Goal: Task Accomplishment & Management: Manage account settings

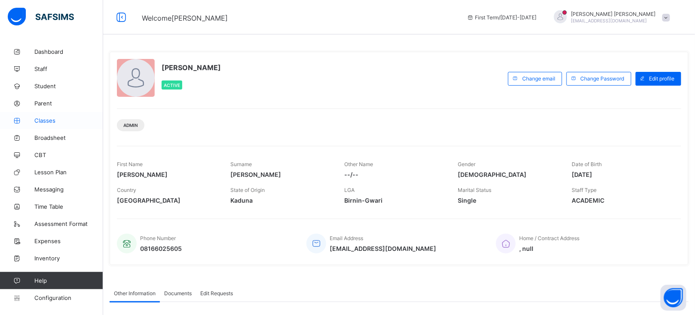
click at [51, 122] on span "Classes" at bounding box center [68, 120] width 69 height 7
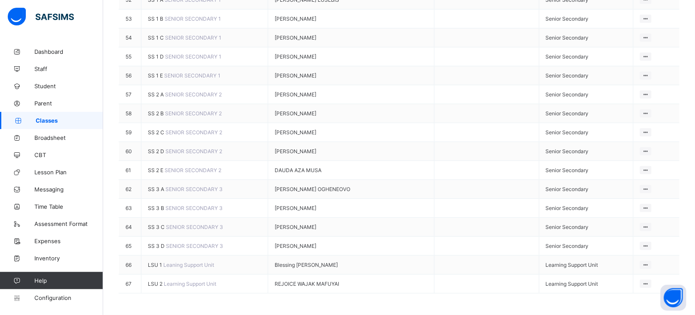
scroll to position [1362, 0]
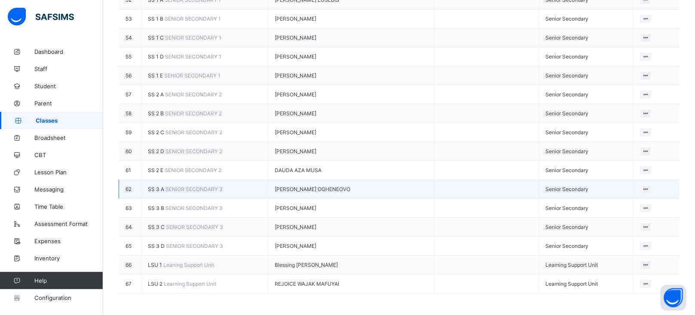
click at [156, 186] on span "SS 3 A" at bounding box center [157, 189] width 18 height 6
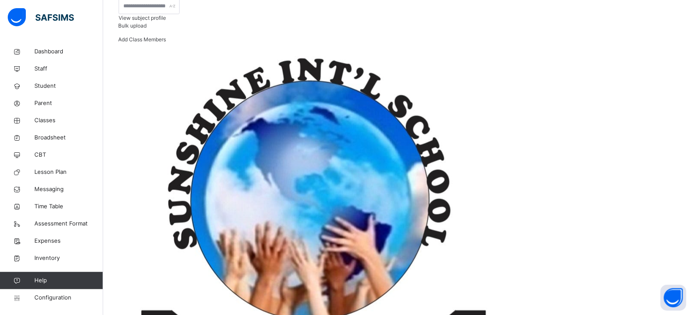
scroll to position [130, 0]
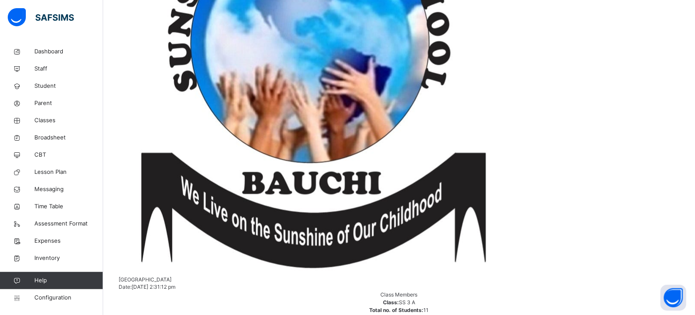
scroll to position [0, 0]
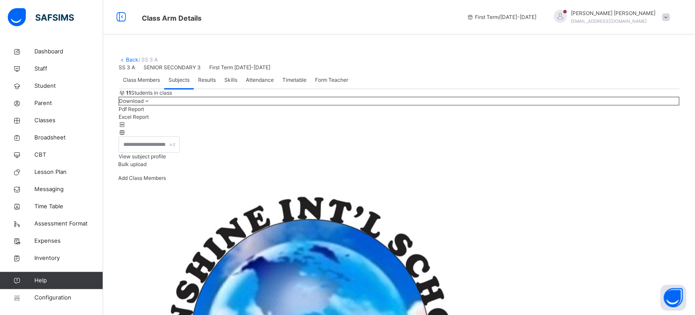
click at [147, 89] on div "Class Members" at bounding box center [142, 79] width 46 height 17
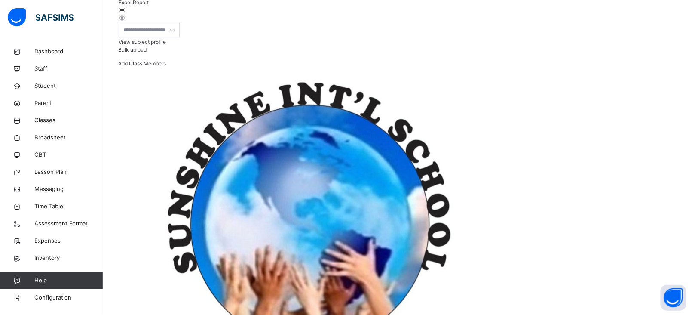
scroll to position [115, 0]
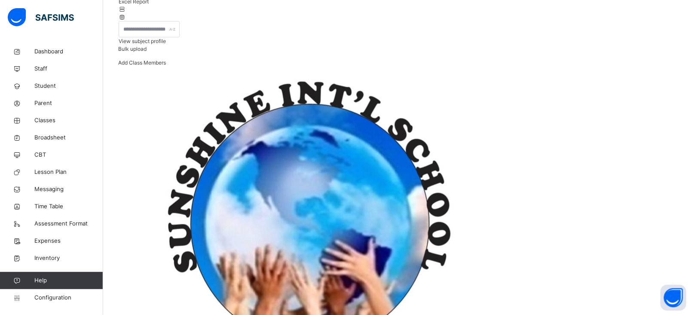
click at [548, 45] on div "View subject profile" at bounding box center [399, 41] width 561 height 8
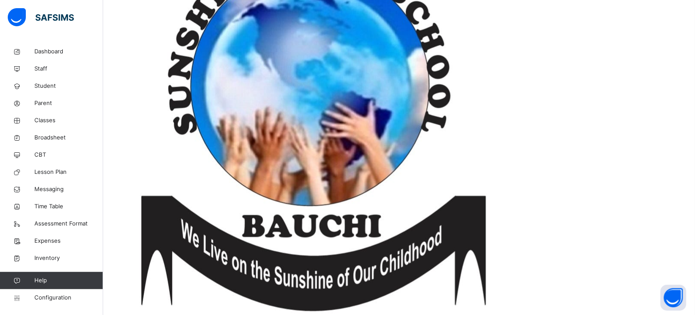
scroll to position [0, 0]
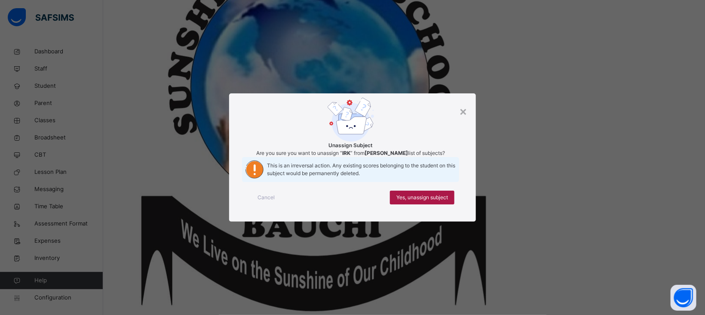
click at [440, 201] on span "Yes, unassign subject" at bounding box center [422, 197] width 52 height 8
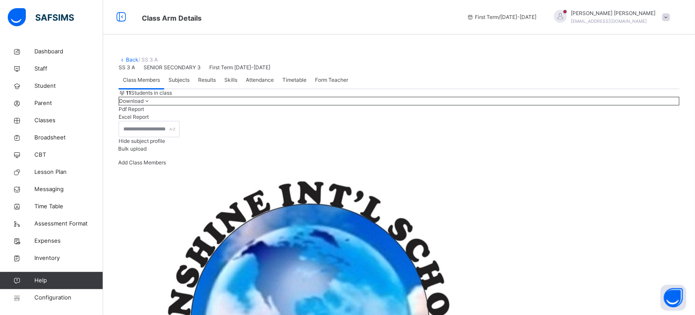
click at [128, 58] on link "Back" at bounding box center [132, 59] width 12 height 6
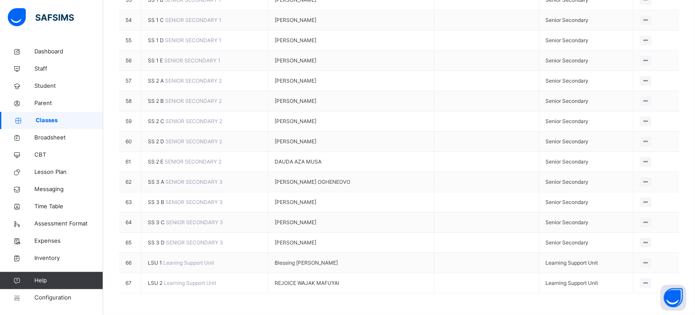
scroll to position [1314, 0]
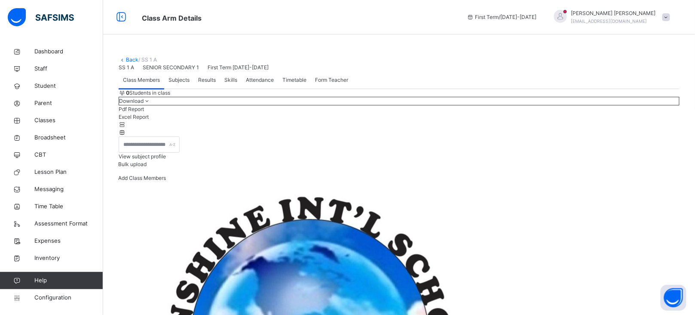
click at [166, 159] on span "View subject profile" at bounding box center [142, 156] width 47 height 6
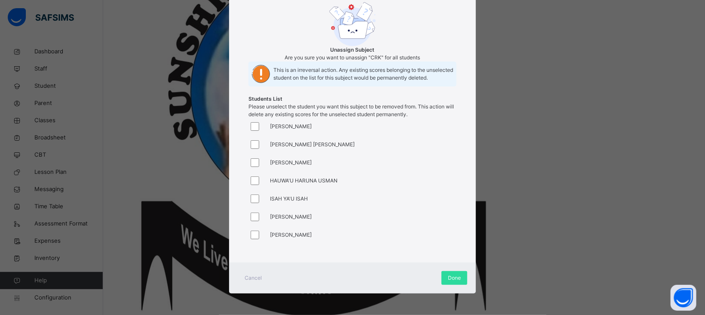
scroll to position [110, 0]
click at [256, 185] on div at bounding box center [256, 180] width 17 height 18
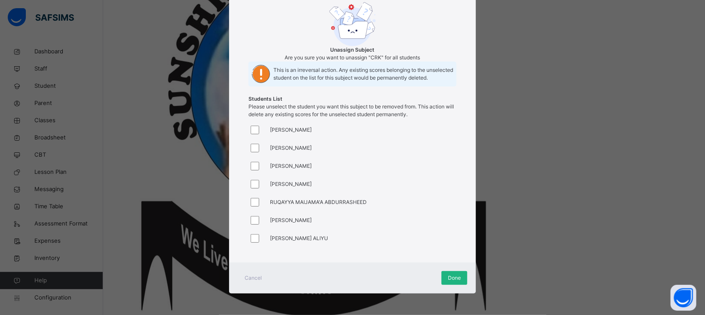
click at [451, 274] on span "Done" at bounding box center [454, 278] width 13 height 8
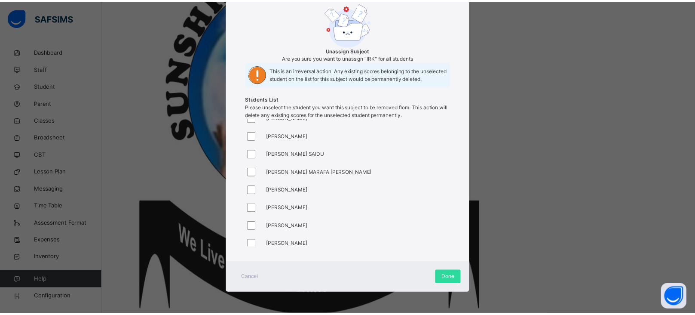
scroll to position [210, 0]
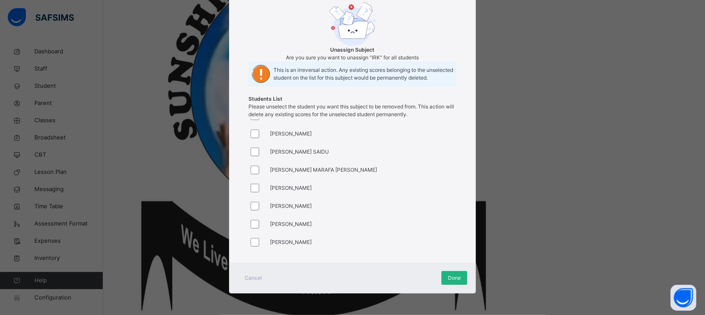
click at [458, 275] on span "Done" at bounding box center [454, 278] width 13 height 8
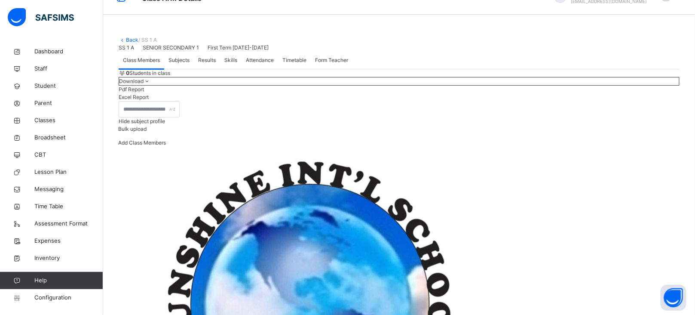
scroll to position [0, 0]
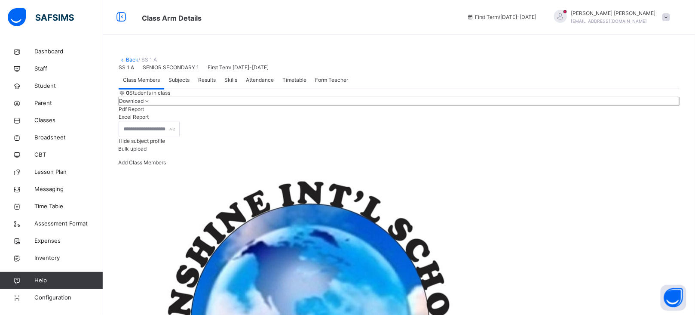
click at [132, 61] on link "Back" at bounding box center [132, 59] width 12 height 6
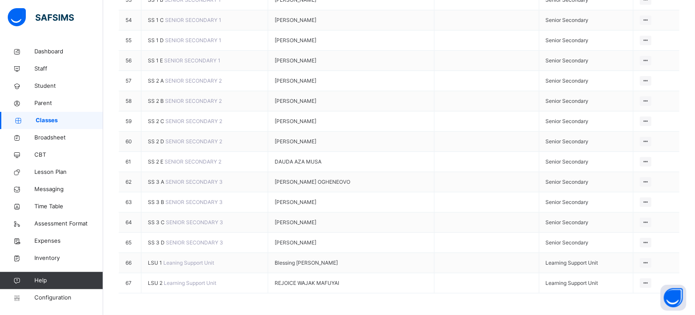
scroll to position [1339, 0]
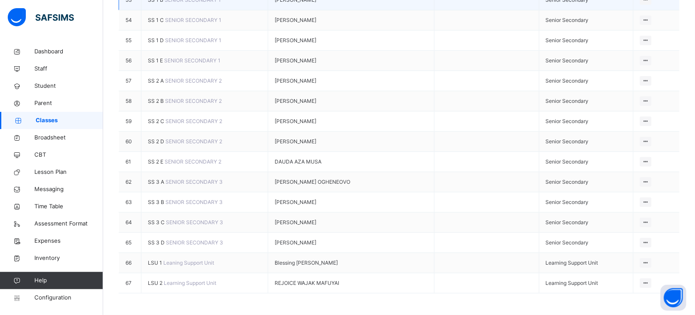
click at [159, 3] on span "SS 1 B" at bounding box center [156, 0] width 17 height 6
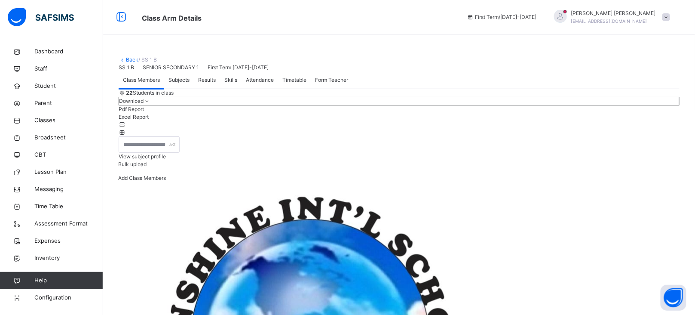
click at [561, 160] on div "View subject profile" at bounding box center [399, 157] width 561 height 8
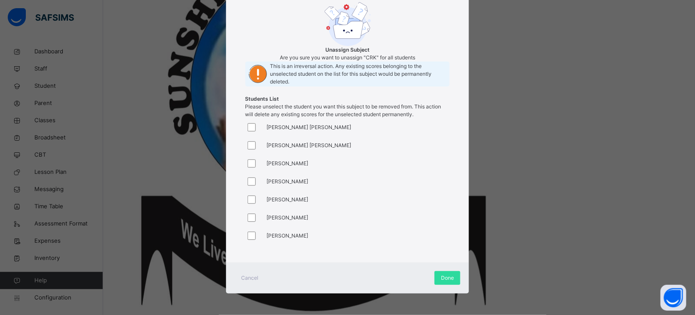
scroll to position [78, 0]
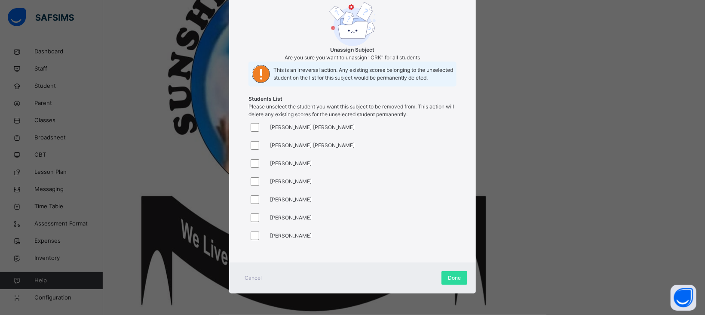
click at [256, 194] on div at bounding box center [256, 199] width 17 height 18
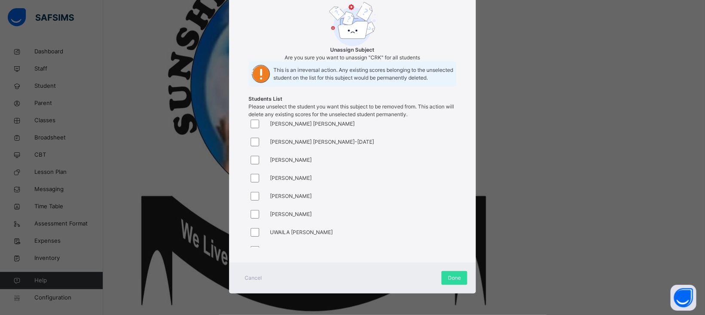
scroll to position [358, 0]
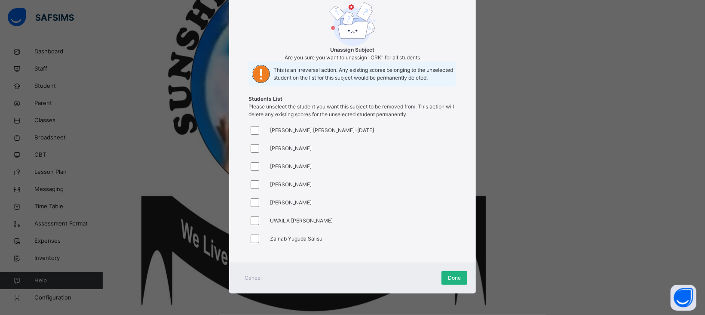
click at [457, 278] on span "Done" at bounding box center [454, 278] width 13 height 8
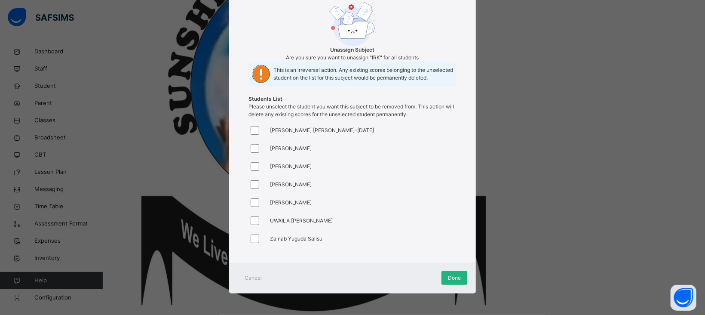
click at [448, 275] on span "Done" at bounding box center [454, 278] width 13 height 8
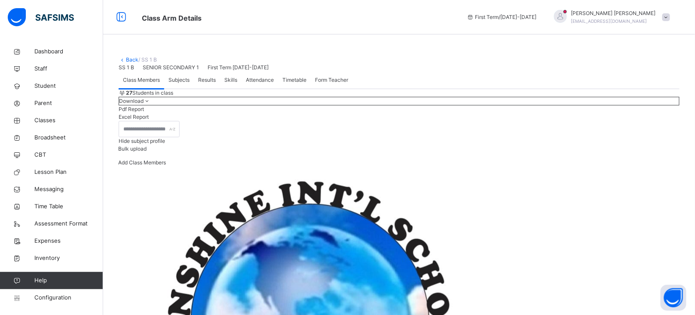
click at [131, 61] on link "Back" at bounding box center [132, 59] width 12 height 6
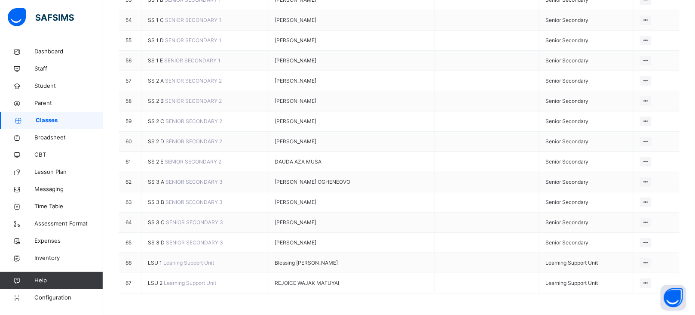
scroll to position [1363, 0]
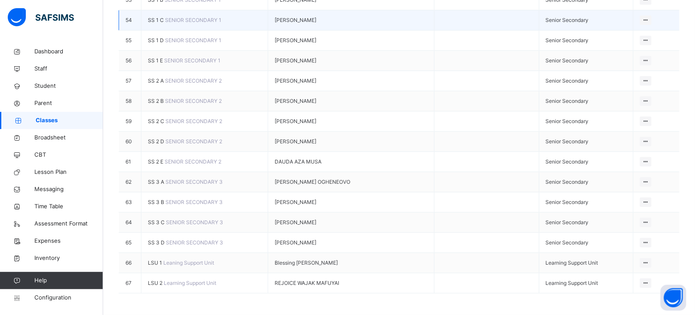
click at [156, 23] on span "SS 1 C" at bounding box center [156, 20] width 17 height 6
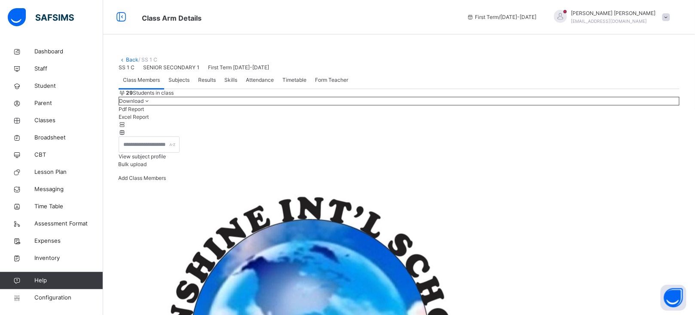
click at [166, 159] on span "View subject profile" at bounding box center [142, 156] width 47 height 6
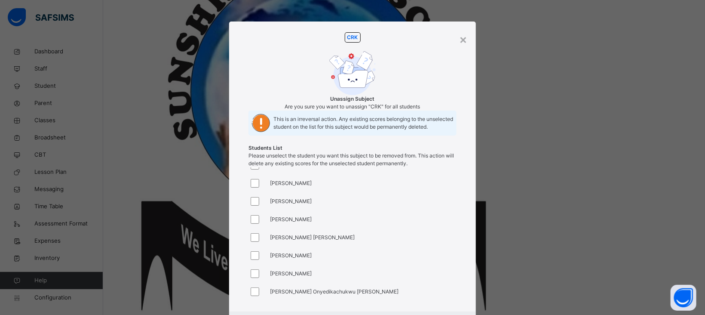
scroll to position [195, 0]
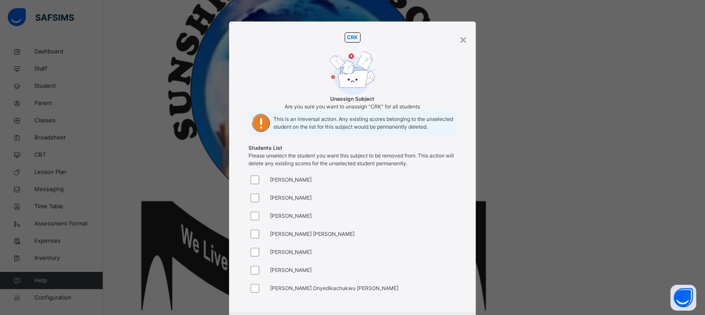
click at [256, 279] on div at bounding box center [256, 270] width 17 height 18
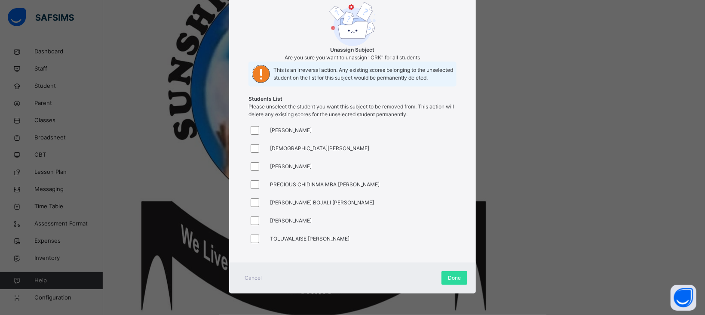
scroll to position [78, 0]
click at [455, 275] on span "Done" at bounding box center [454, 278] width 13 height 8
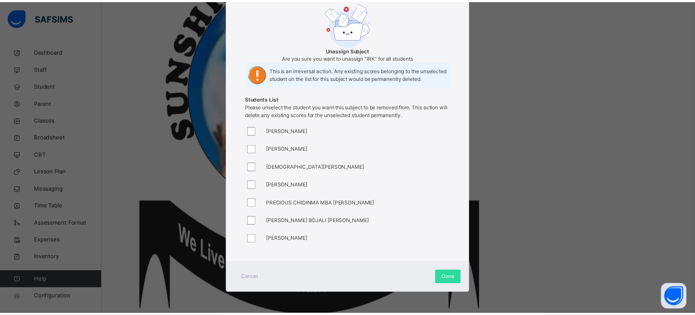
scroll to position [394, 0]
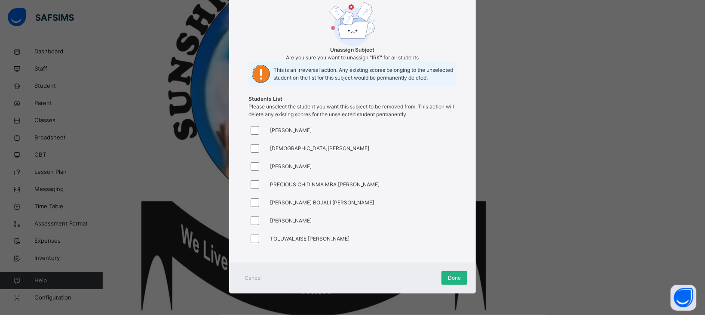
click at [448, 276] on span "Done" at bounding box center [454, 278] width 13 height 8
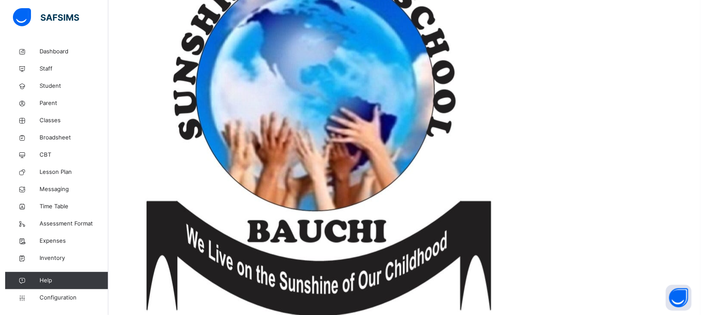
scroll to position [0, 0]
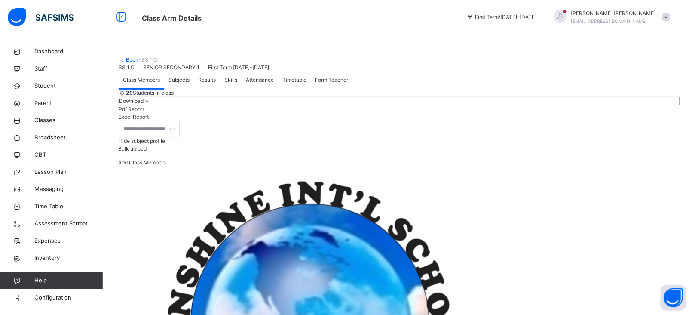
click at [130, 59] on link "Back" at bounding box center [132, 59] width 12 height 6
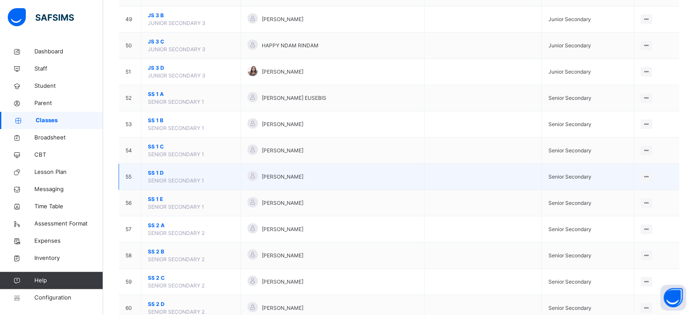
scroll to position [1356, 0]
click at [158, 175] on span "SS 1 D" at bounding box center [191, 171] width 86 height 8
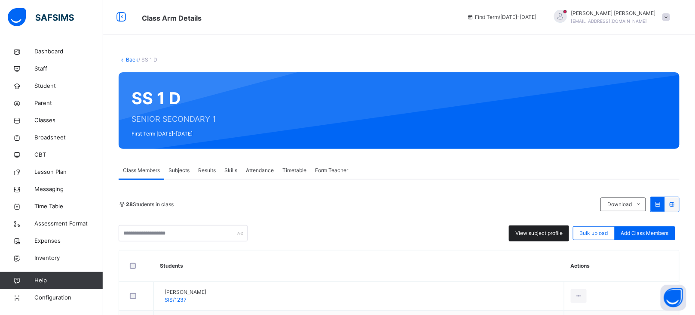
click at [528, 228] on div "View subject profile" at bounding box center [539, 233] width 60 height 16
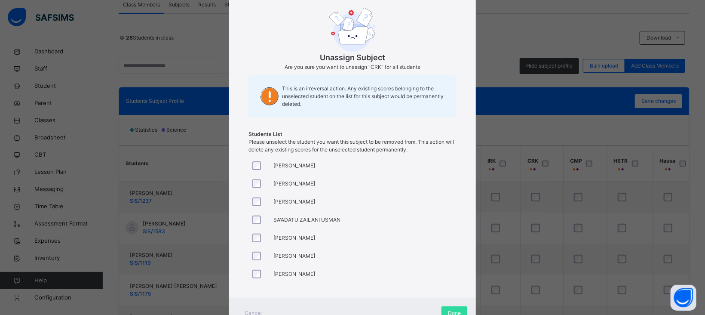
scroll to position [78, 0]
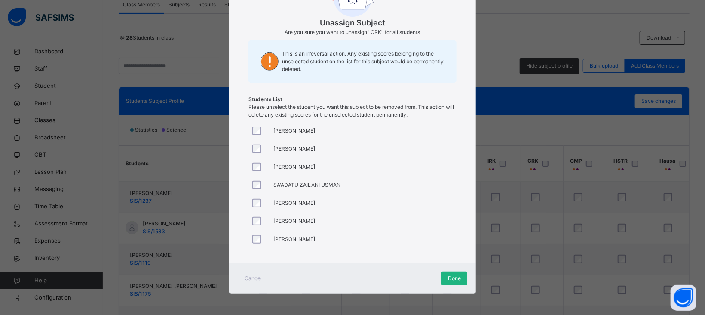
click at [452, 279] on span "Done" at bounding box center [454, 278] width 13 height 8
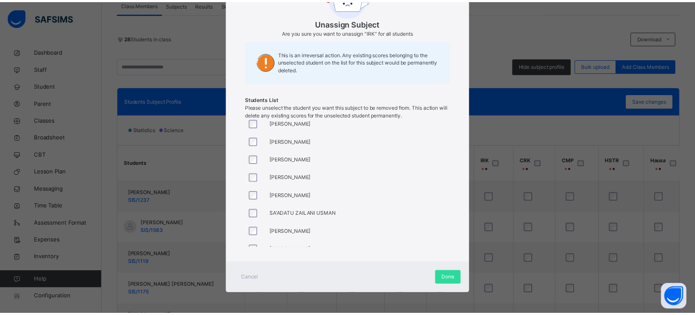
scroll to position [376, 0]
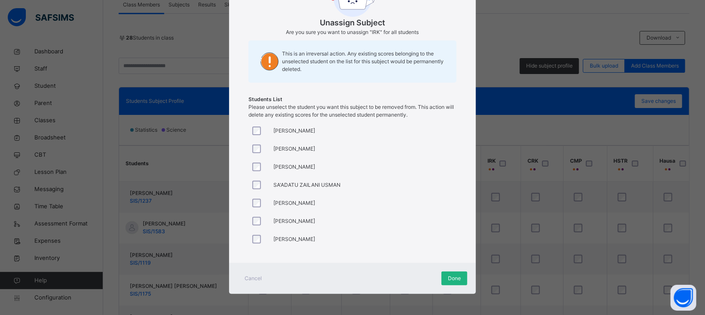
click at [444, 275] on div "Done" at bounding box center [454, 278] width 26 height 14
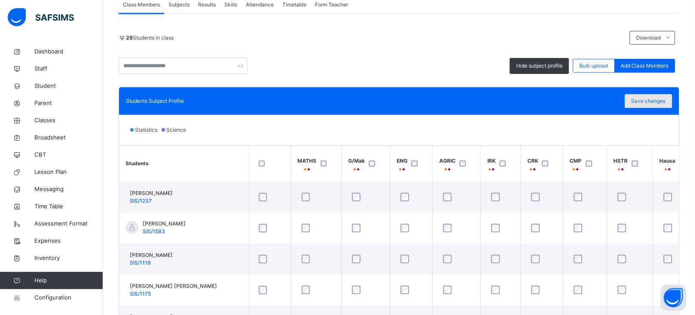
click at [649, 100] on span "Save changes" at bounding box center [648, 101] width 34 height 8
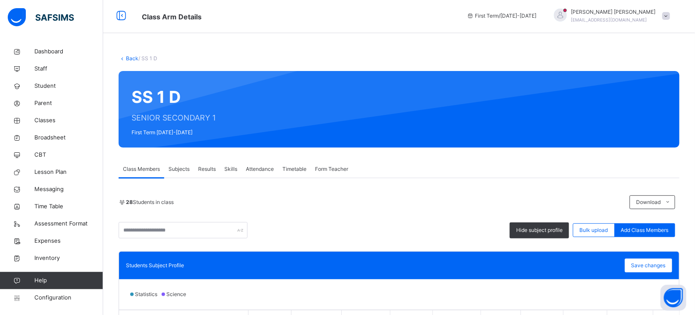
scroll to position [0, 0]
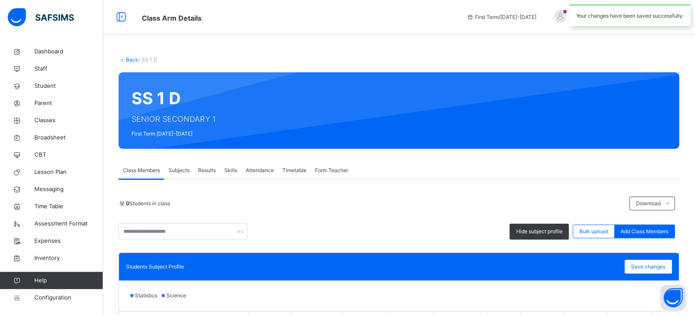
click at [132, 57] on link "Back" at bounding box center [132, 59] width 12 height 6
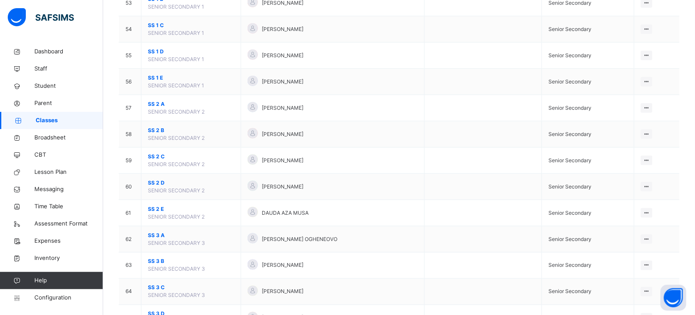
scroll to position [1471, 0]
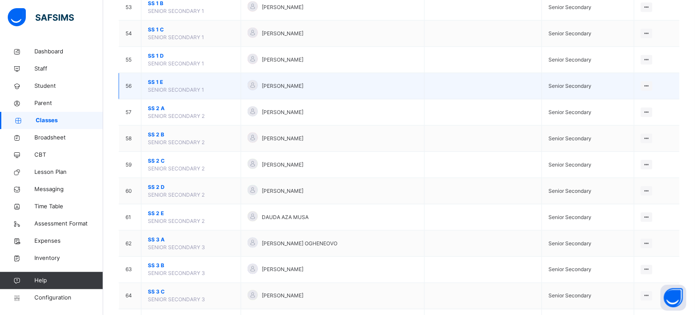
click at [152, 84] on span "SS 1 E" at bounding box center [191, 82] width 86 height 8
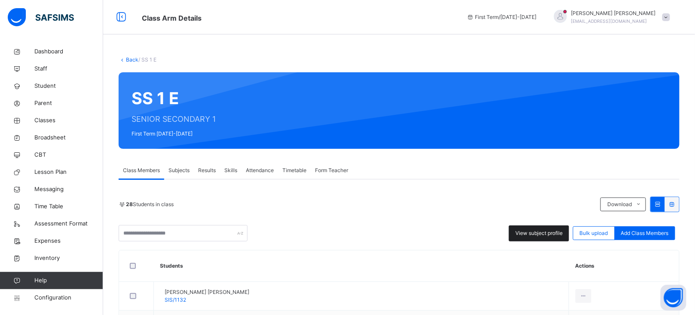
click at [538, 235] on span "View subject profile" at bounding box center [538, 233] width 47 height 8
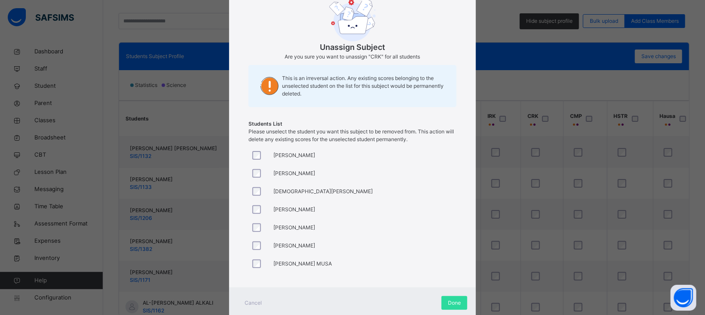
scroll to position [78, 0]
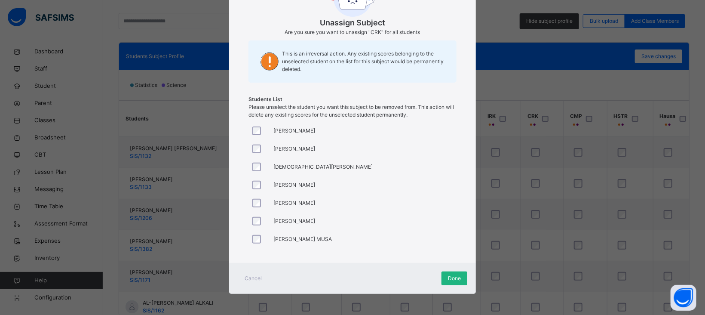
click at [453, 278] on span "Done" at bounding box center [454, 278] width 13 height 8
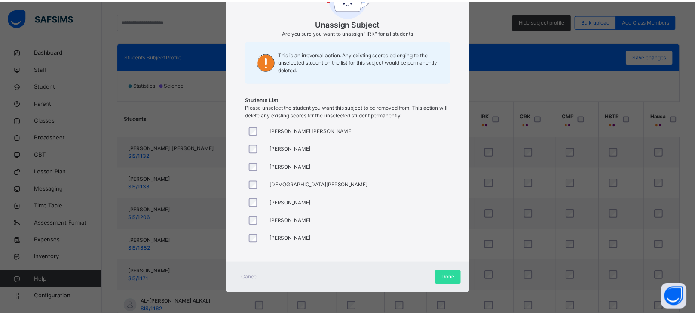
scroll to position [376, 0]
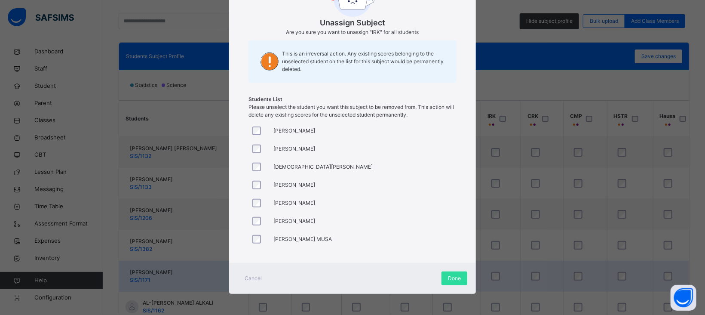
click at [449, 281] on span "Done" at bounding box center [454, 278] width 13 height 8
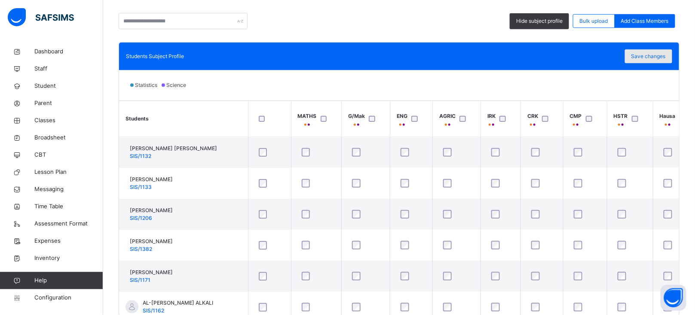
click at [655, 55] on span "Save changes" at bounding box center [648, 56] width 34 height 8
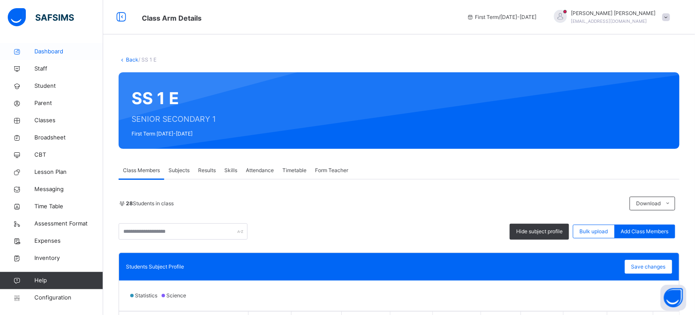
click at [46, 54] on span "Dashboard" at bounding box center [68, 51] width 69 height 9
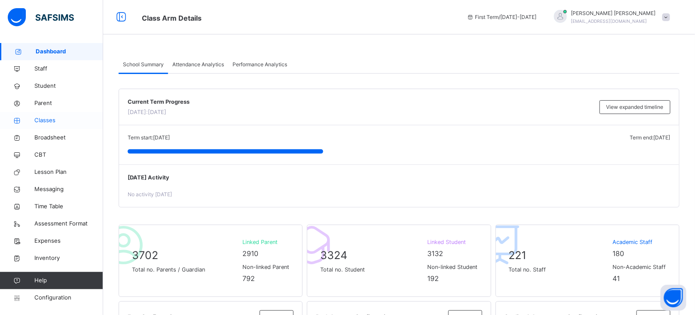
click at [45, 122] on span "Classes" at bounding box center [68, 120] width 69 height 9
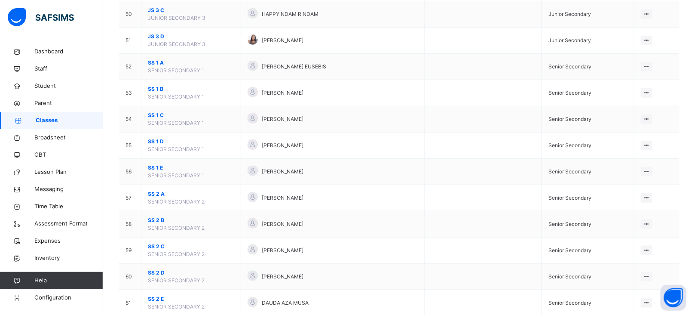
scroll to position [1392, 0]
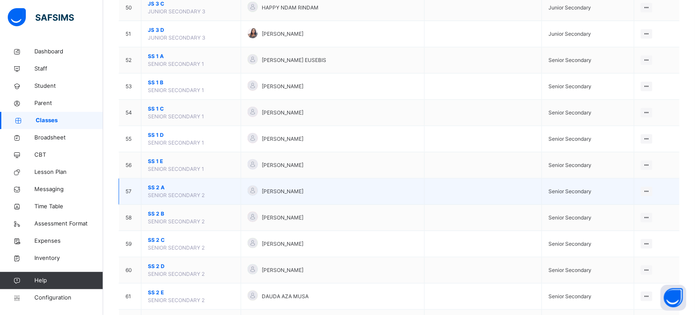
click at [164, 190] on span "SS 2 A" at bounding box center [191, 187] width 86 height 8
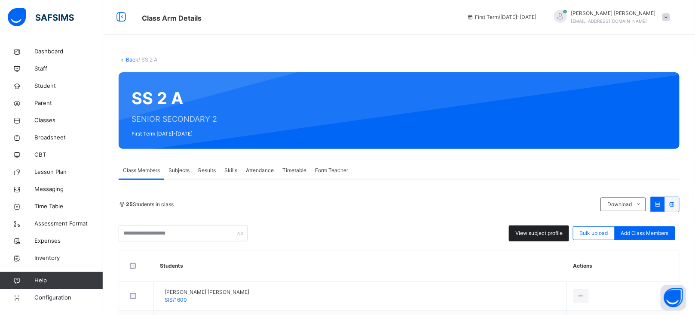
click at [533, 238] on div "View subject profile" at bounding box center [539, 233] width 60 height 16
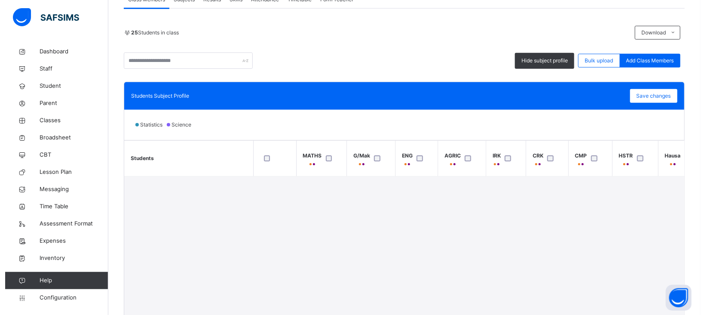
scroll to position [175, 0]
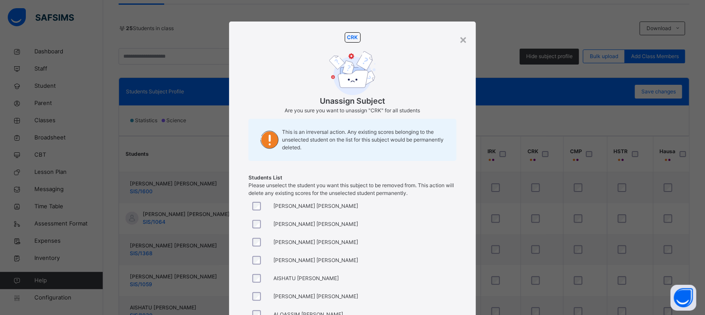
click at [259, 261] on div at bounding box center [259, 260] width 16 height 9
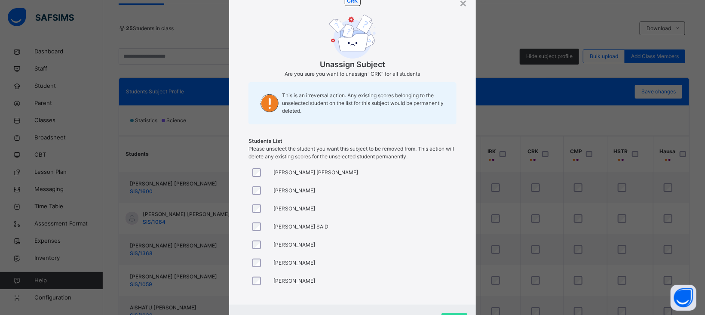
scroll to position [78, 0]
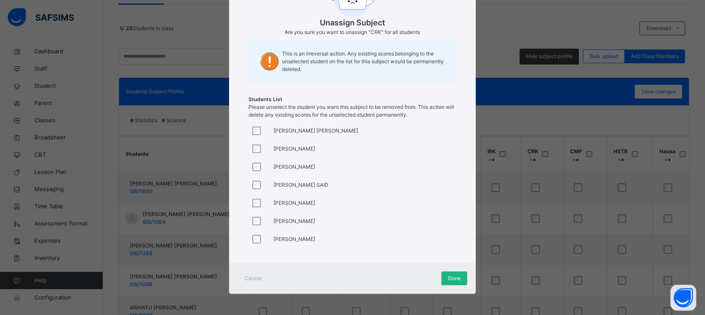
click at [450, 275] on span "Done" at bounding box center [454, 278] width 13 height 8
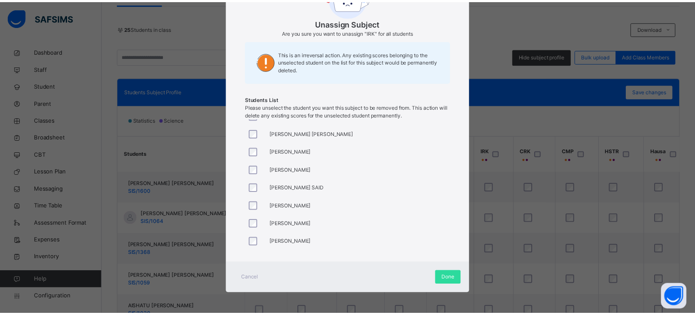
scroll to position [322, 0]
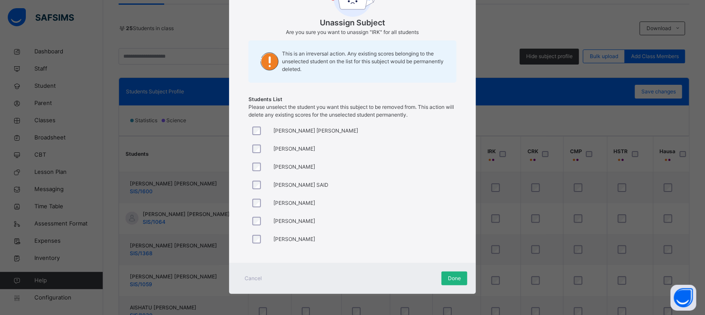
click at [456, 278] on span "Done" at bounding box center [454, 278] width 13 height 8
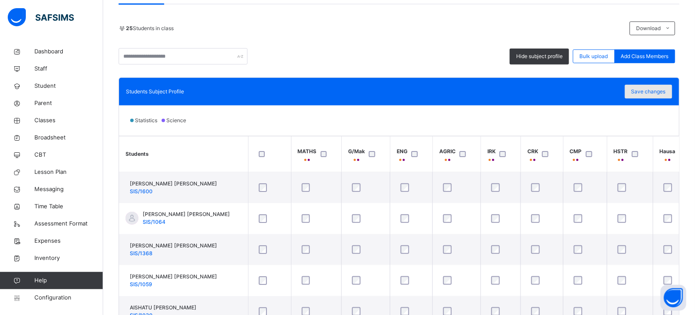
click at [661, 95] on span "Save changes" at bounding box center [648, 92] width 34 height 8
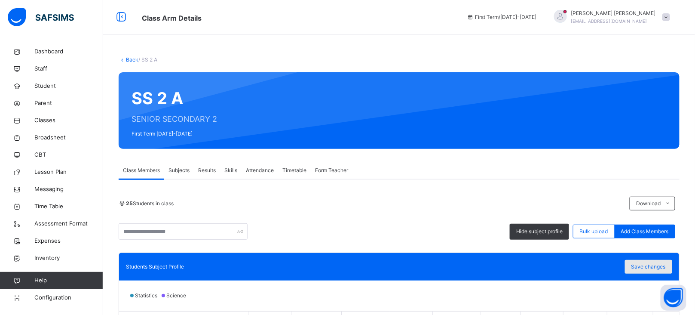
click at [651, 269] on span "Save changes" at bounding box center [648, 267] width 34 height 8
